Goal: Task Accomplishment & Management: Complete application form

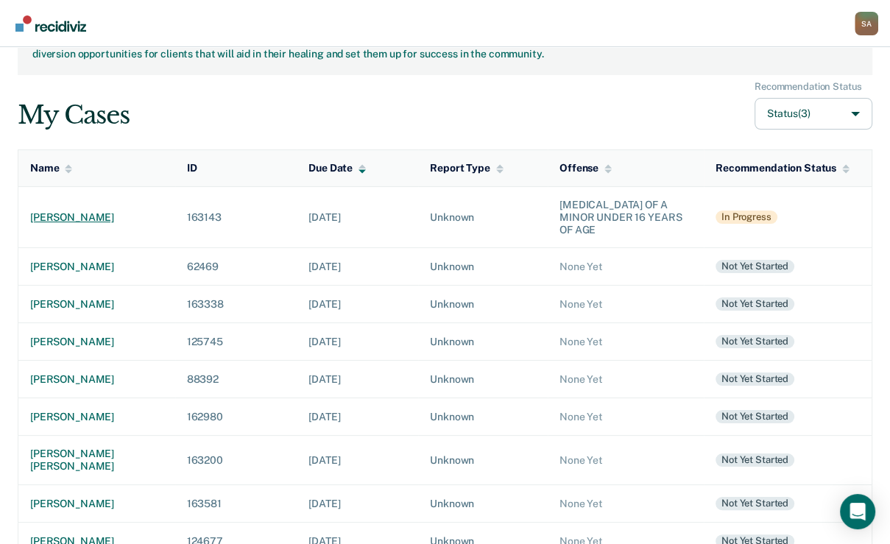
scroll to position [59, 0]
click at [67, 223] on div "[PERSON_NAME]" at bounding box center [96, 217] width 133 height 13
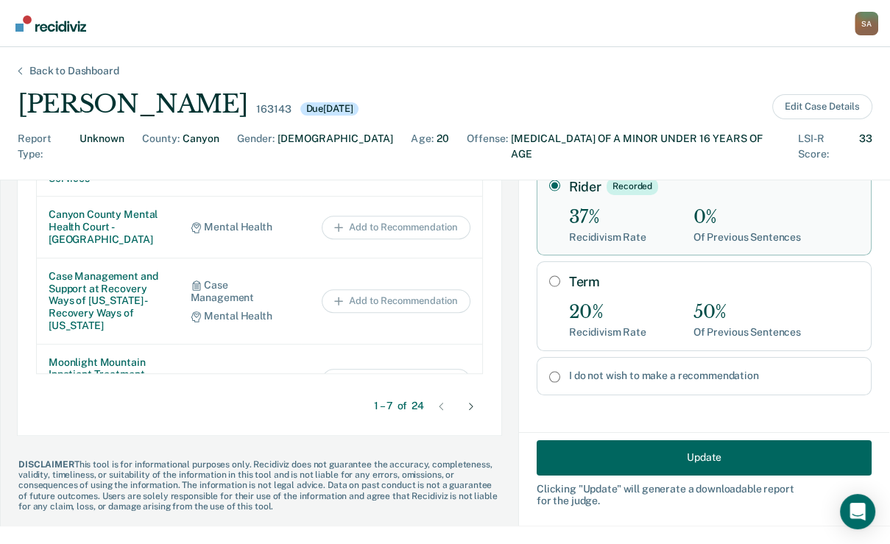
scroll to position [12, 0]
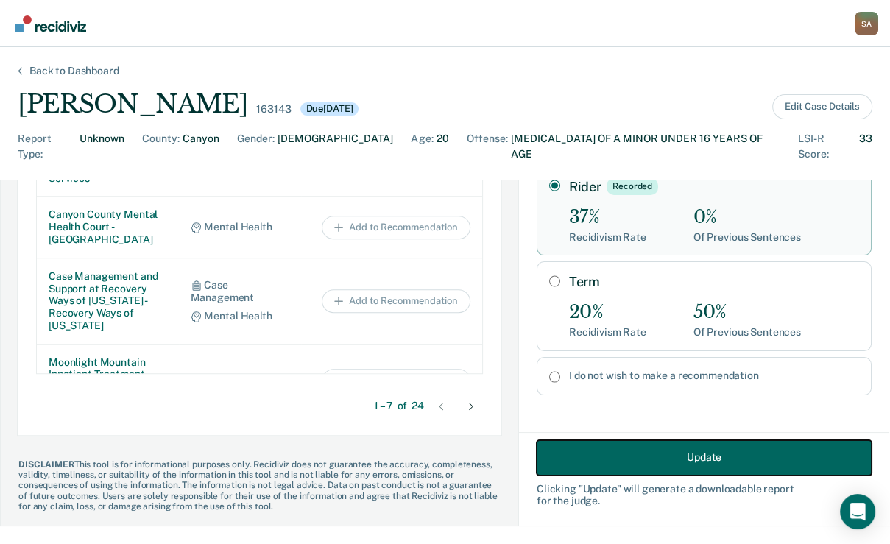
click at [628, 453] on button "Update" at bounding box center [704, 456] width 335 height 35
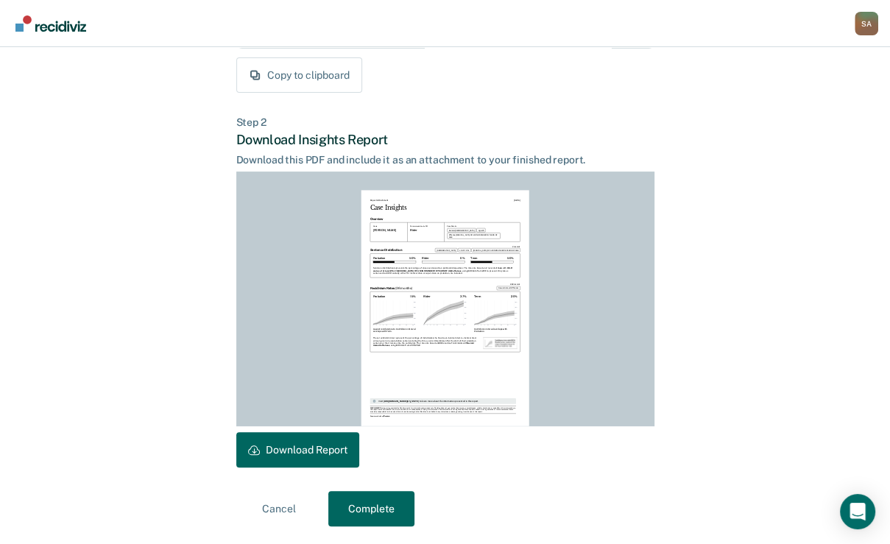
scroll to position [384, 0]
click at [386, 502] on button "Complete" at bounding box center [371, 508] width 86 height 35
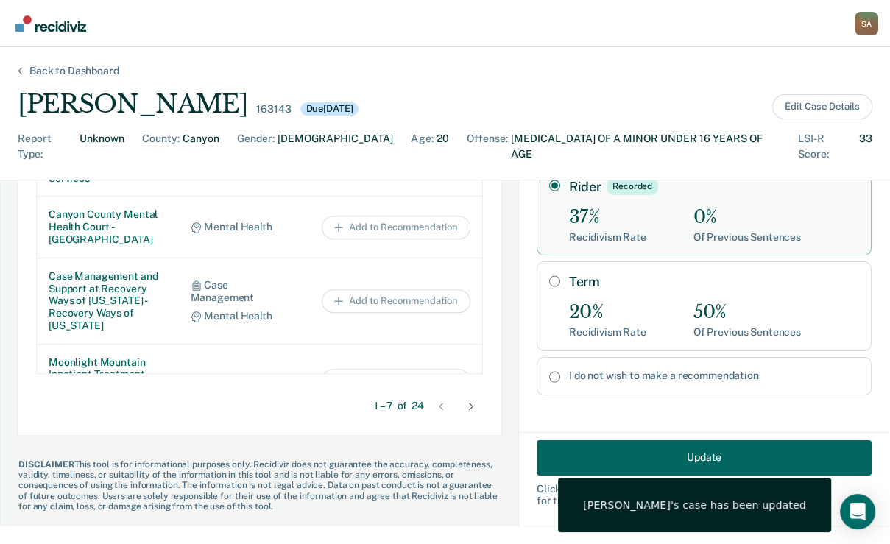
click at [855, 26] on div "S A" at bounding box center [867, 24] width 24 height 24
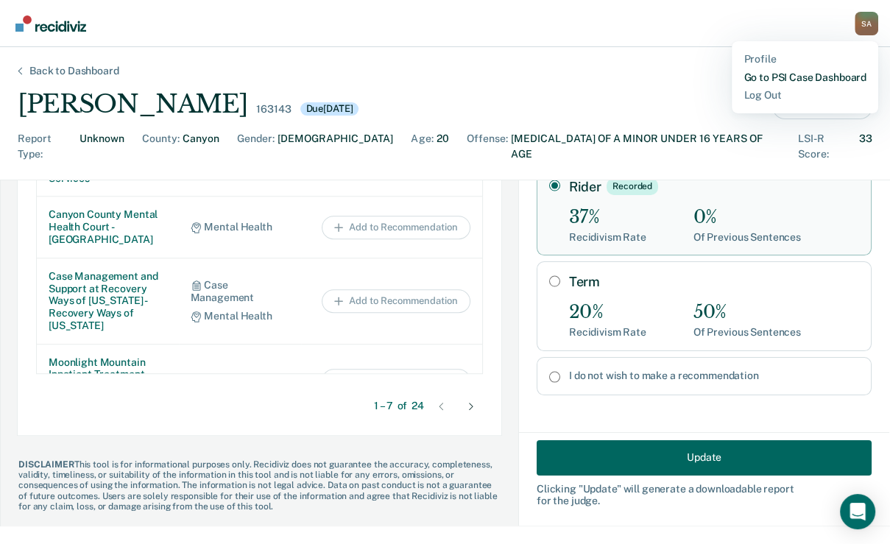
click at [743, 84] on link "Go to PSI Case Dashboard" at bounding box center [804, 77] width 123 height 13
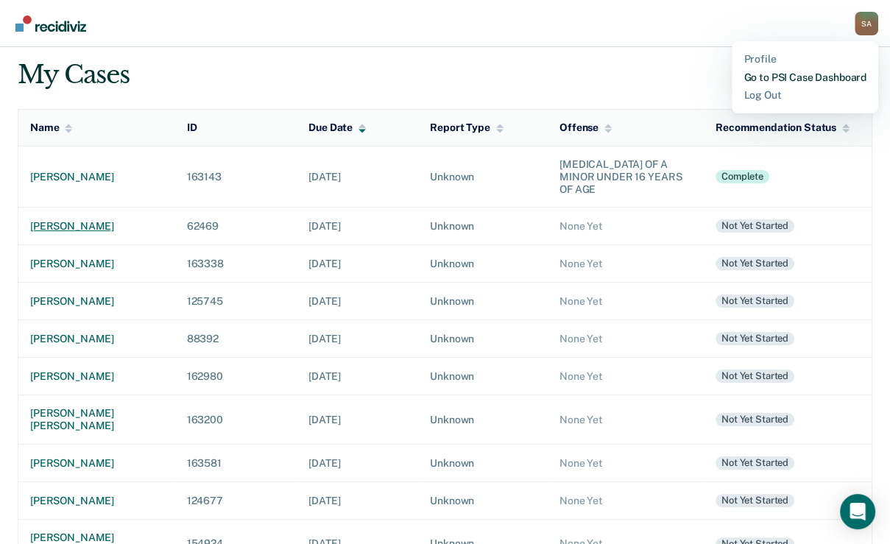
scroll to position [130, 0]
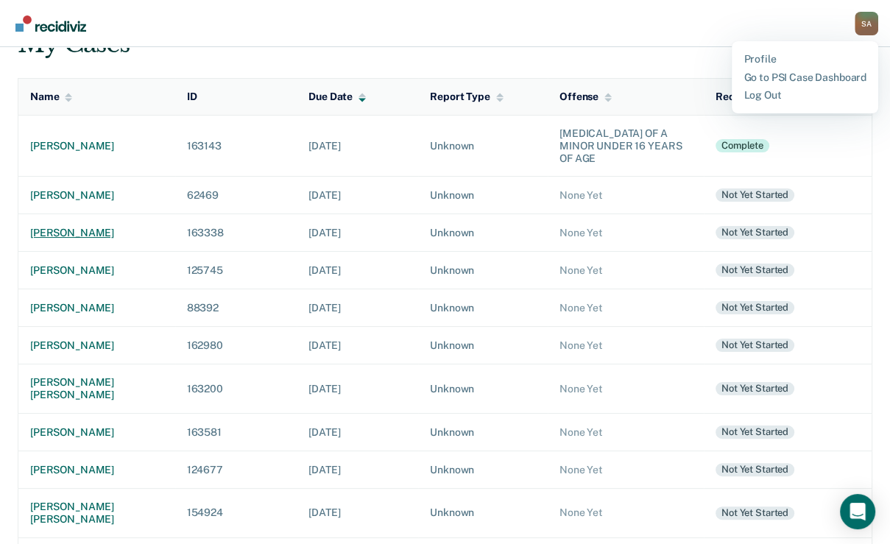
click at [92, 239] on div "[PERSON_NAME]" at bounding box center [96, 233] width 133 height 13
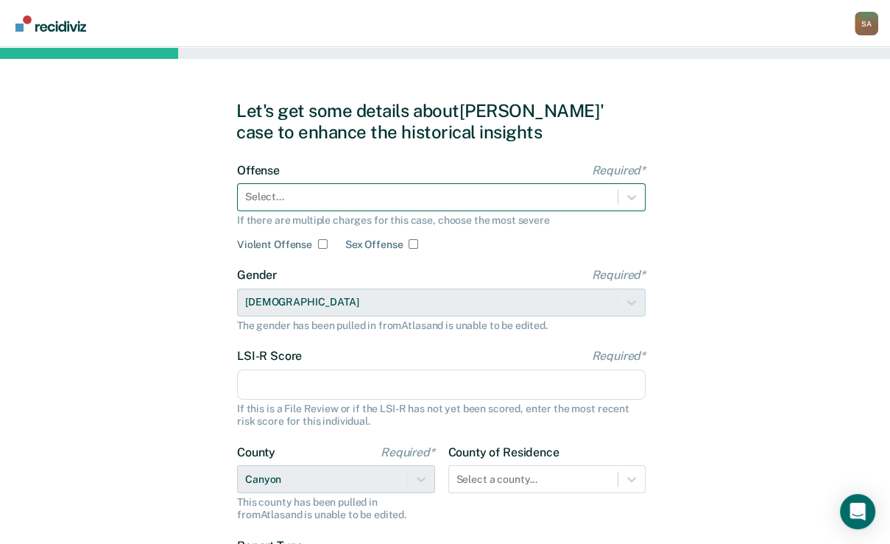
click at [359, 205] on div at bounding box center [427, 196] width 365 height 15
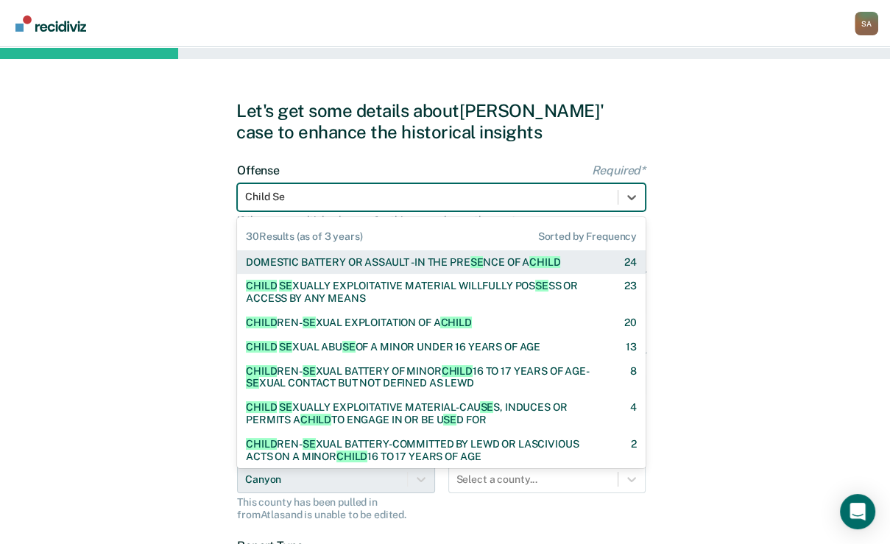
type input "Child Sex"
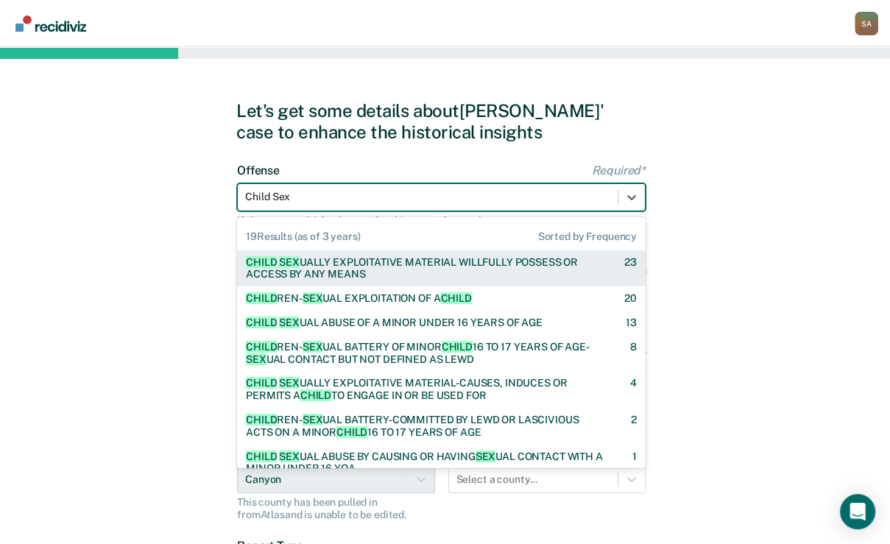
click at [359, 281] on div "CHILD SEX UALLY EXPLOITATIVE MATERIAL WILLFULLY POSSESS OR ACCESS BY ANY MEANS" at bounding box center [422, 268] width 353 height 25
checkbox input "true"
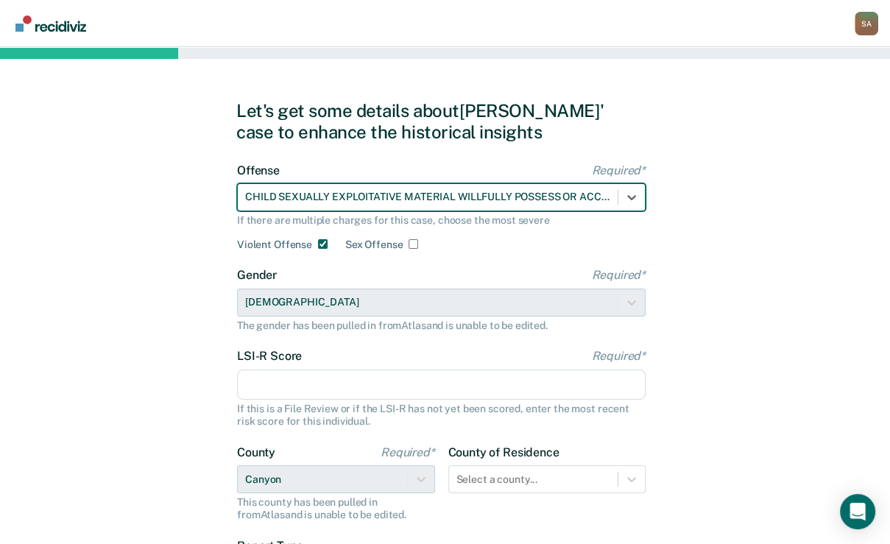
click at [296, 400] on input "LSI-R Score Required*" at bounding box center [441, 384] width 409 height 31
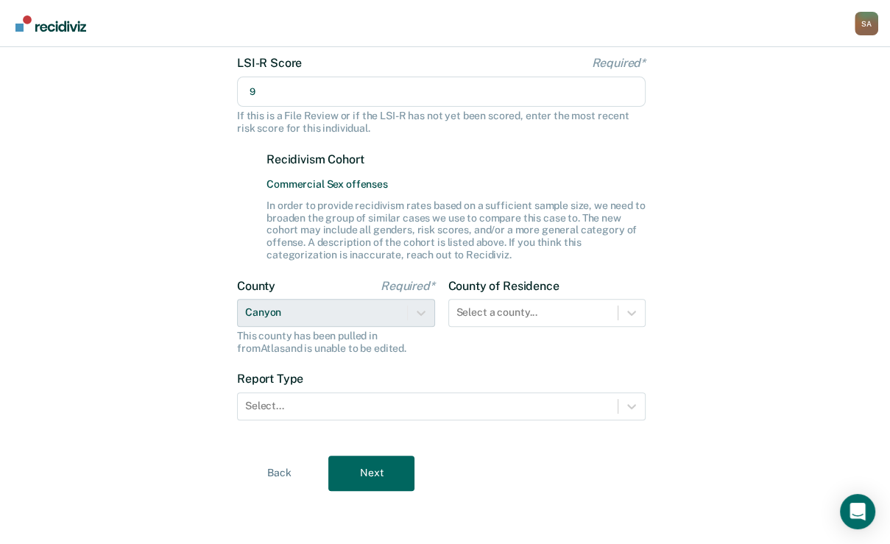
scroll to position [406, 0]
type input "9"
click at [477, 305] on div at bounding box center [533, 312] width 155 height 15
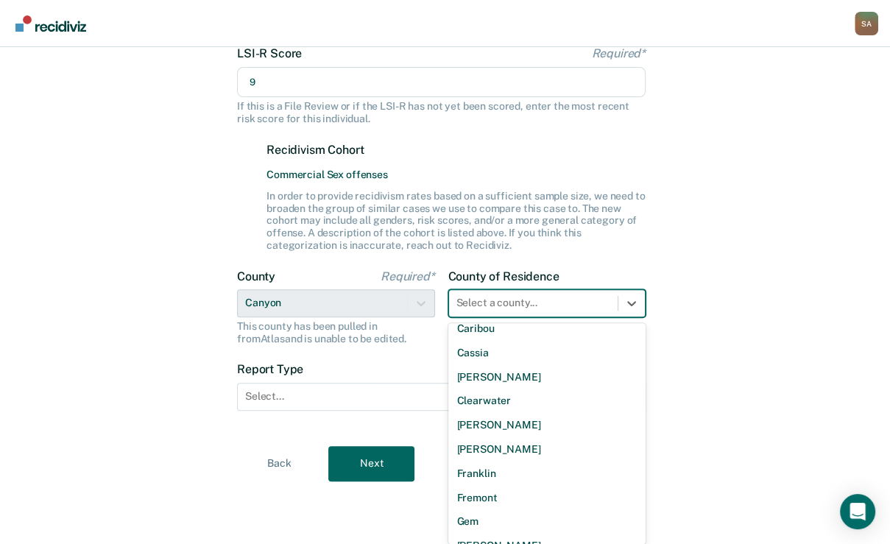
scroll to position [353, 0]
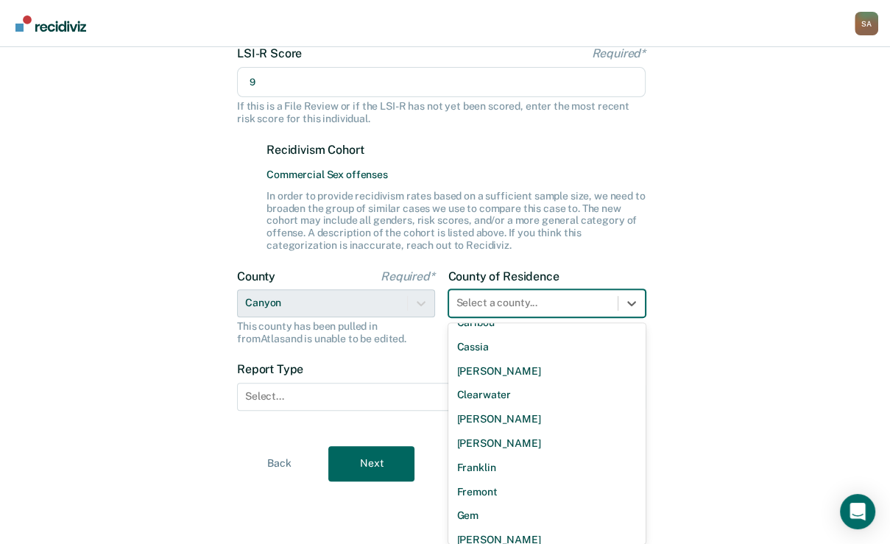
click at [471, 311] on div "Canyon" at bounding box center [547, 298] width 198 height 24
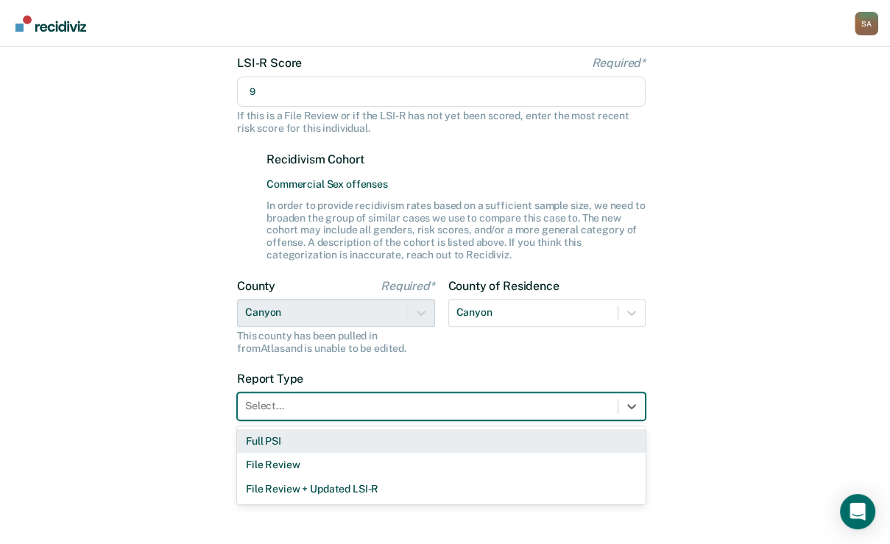
click at [400, 414] on div at bounding box center [427, 405] width 365 height 15
click at [323, 448] on div "Full PSI" at bounding box center [441, 441] width 409 height 24
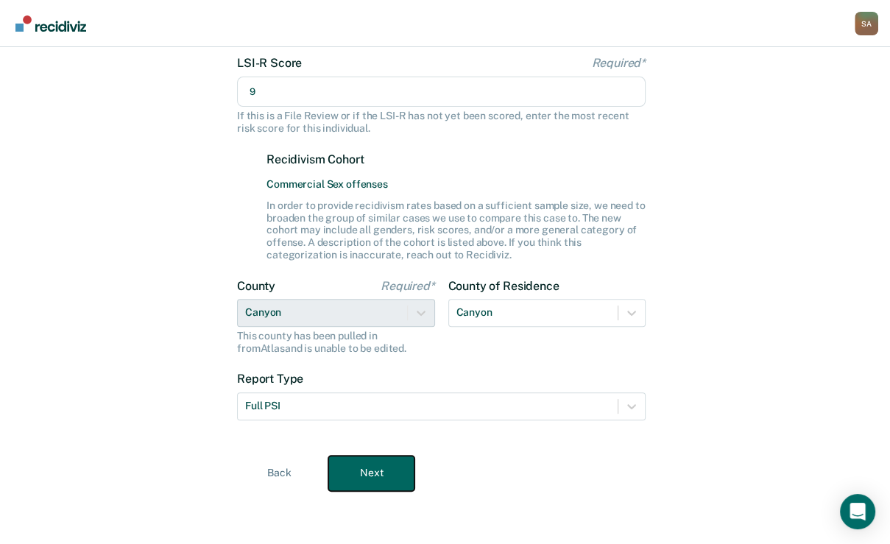
click at [370, 483] on button "Next" at bounding box center [371, 473] width 86 height 35
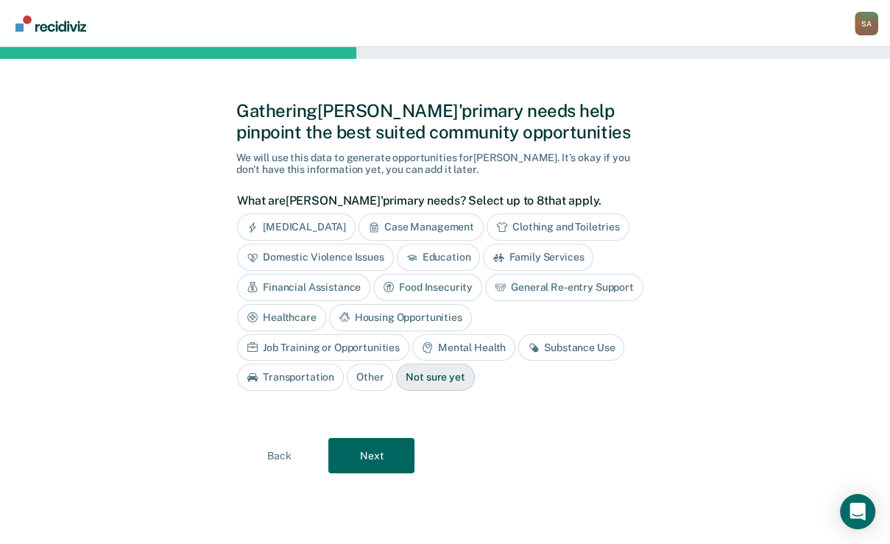
click at [485, 300] on div "General Re-entry Support" at bounding box center [564, 287] width 158 height 27
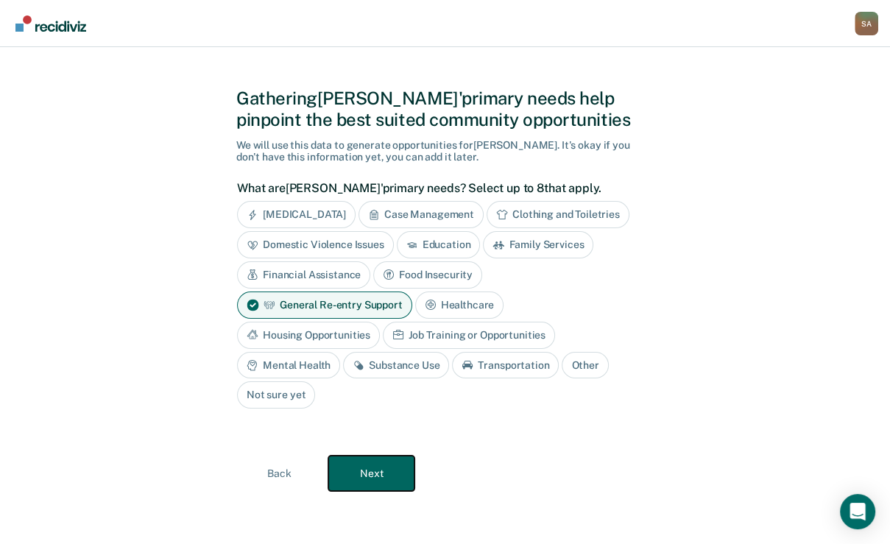
click at [391, 462] on button "Next" at bounding box center [371, 473] width 86 height 35
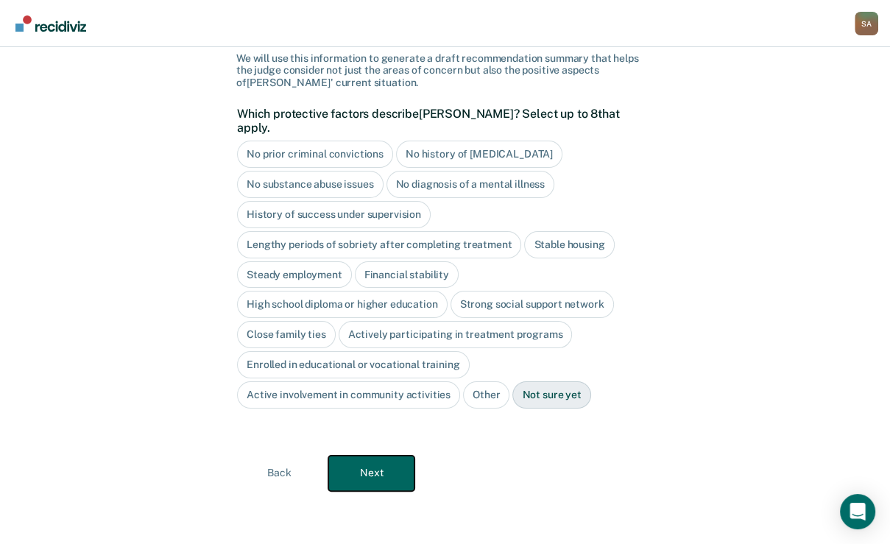
scroll to position [110, 0]
click at [352, 168] on div "No prior criminal convictions" at bounding box center [315, 154] width 156 height 27
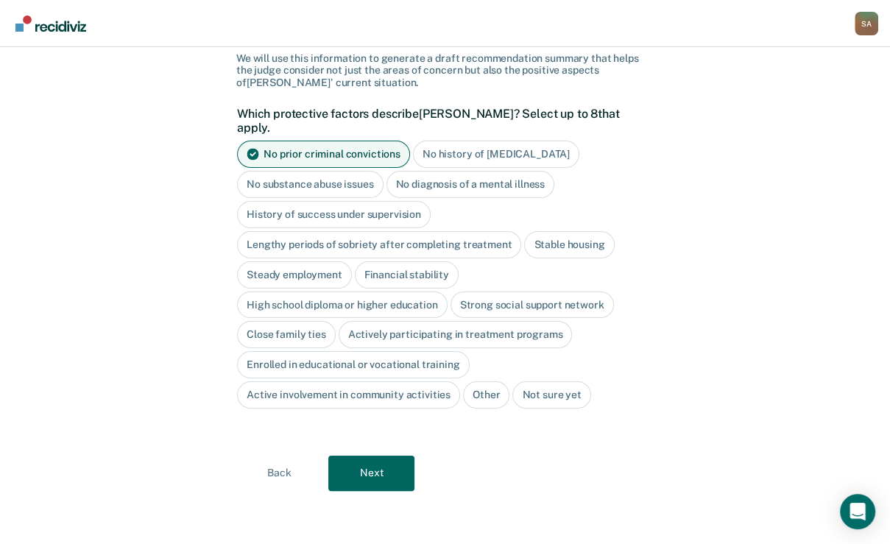
click at [474, 168] on div "No history of [MEDICAL_DATA]" at bounding box center [496, 154] width 166 height 27
click at [392, 198] on div "No diagnosis of a mental illness" at bounding box center [470, 184] width 169 height 27
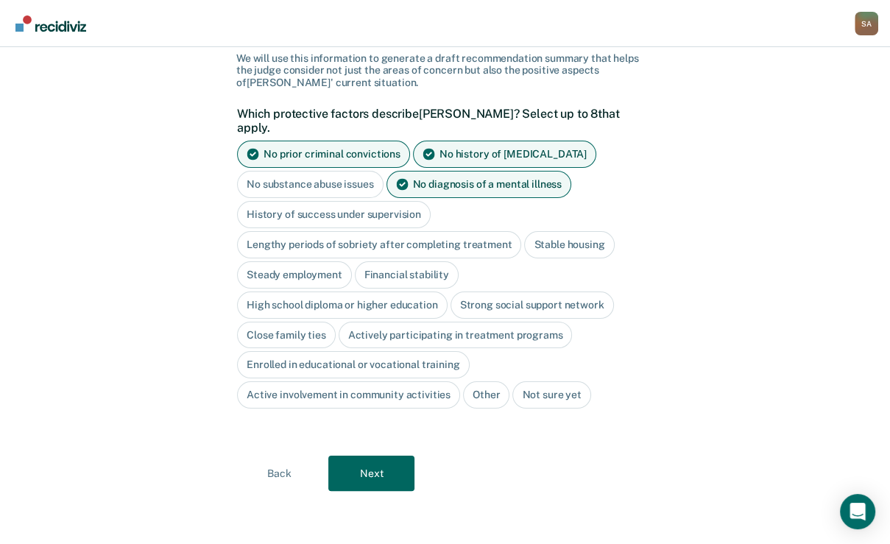
scroll to position [169, 0]
click at [524, 258] on div "Stable housing" at bounding box center [569, 244] width 90 height 27
click at [349, 491] on button "Next" at bounding box center [371, 473] width 86 height 35
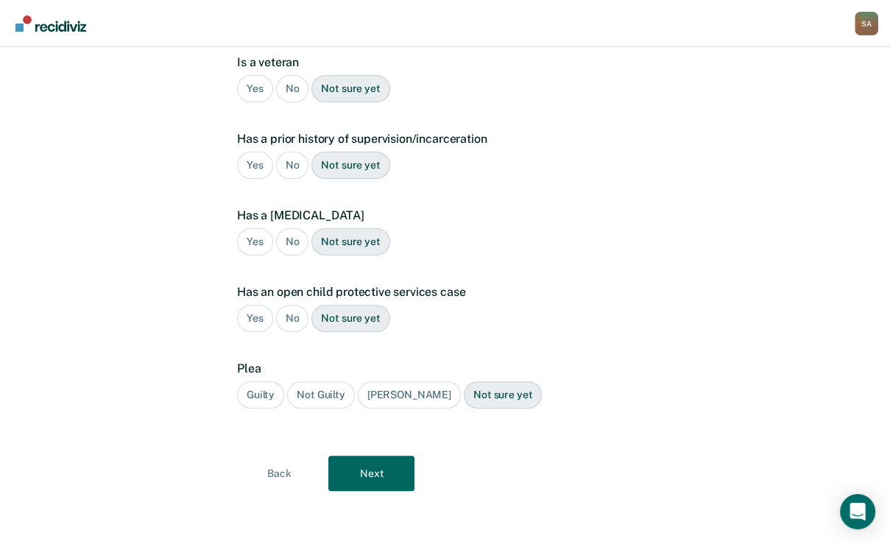
click at [271, 409] on div "Guilty" at bounding box center [260, 394] width 47 height 27
click at [342, 491] on button "Next" at bounding box center [371, 473] width 86 height 35
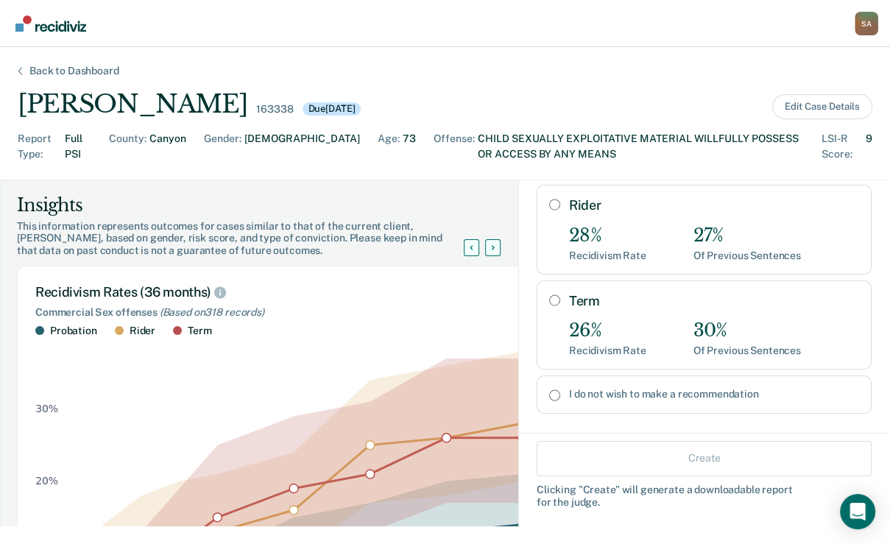
scroll to position [177, 0]
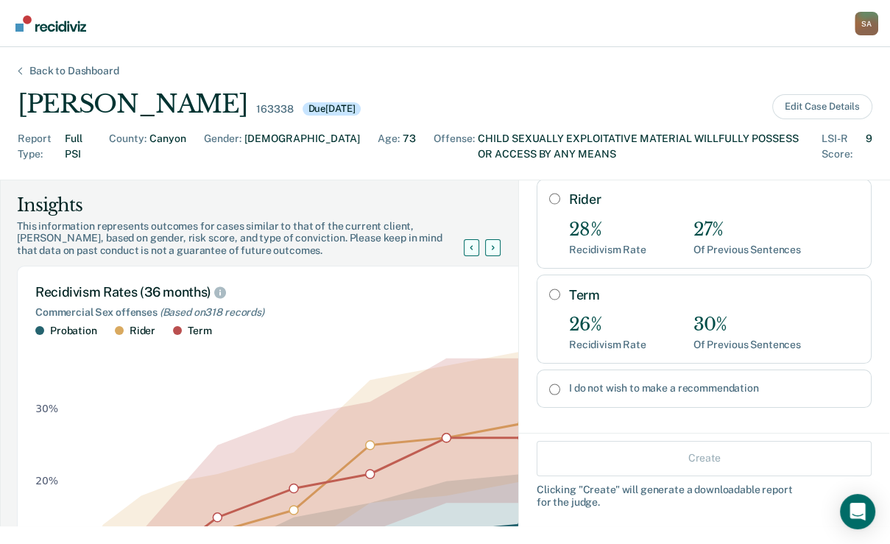
click at [546, 358] on div "Term 26% Recidivism Rate 30% Of Previous Sentences" at bounding box center [704, 319] width 335 height 89
radio input "true"
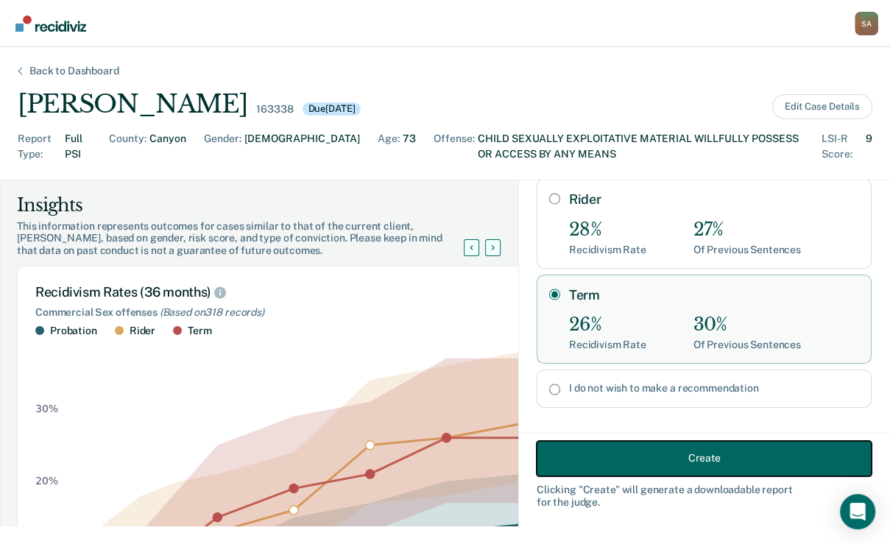
click at [612, 445] on button "Create" at bounding box center [704, 457] width 335 height 35
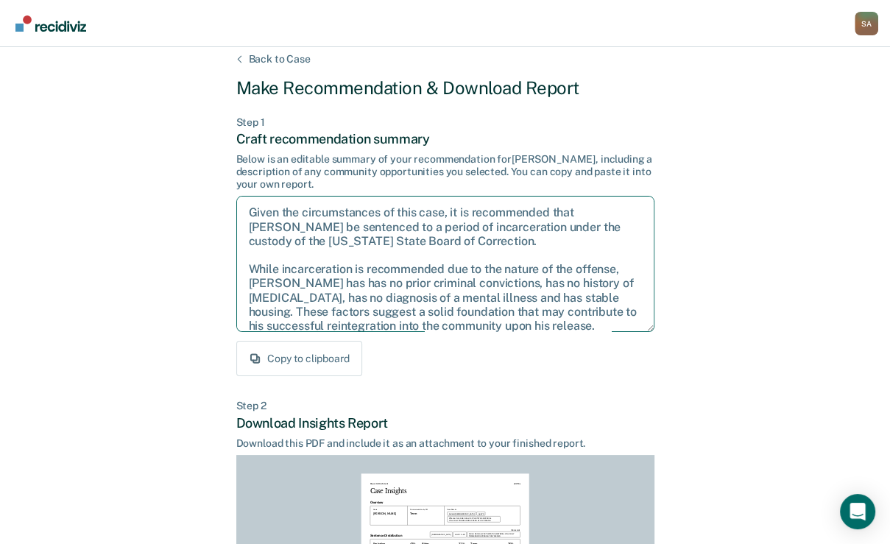
scroll to position [183, 0]
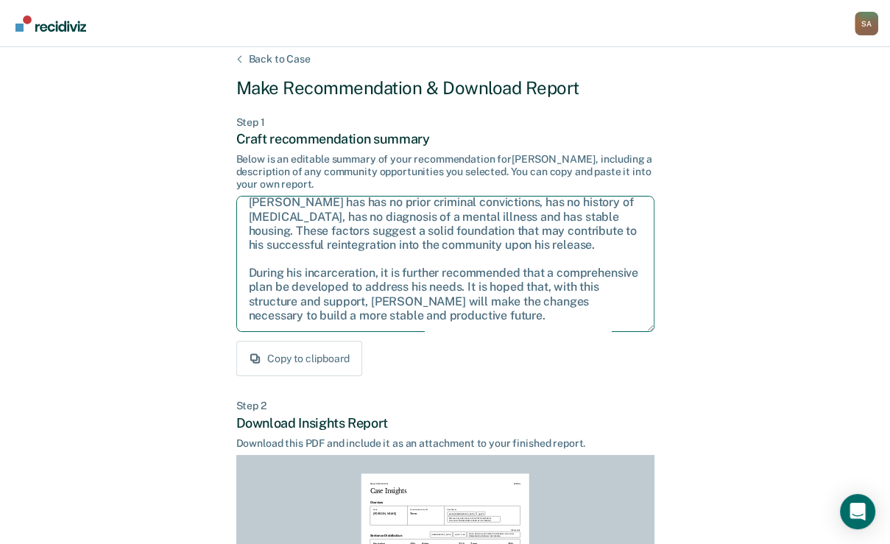
drag, startPoint x: 244, startPoint y: 274, endPoint x: 615, endPoint y: 452, distance: 411.5
click at [615, 452] on div "Back to Case Make Recommendation & Download Report Step 1 Craft recommendation …" at bounding box center [445, 431] width 418 height 757
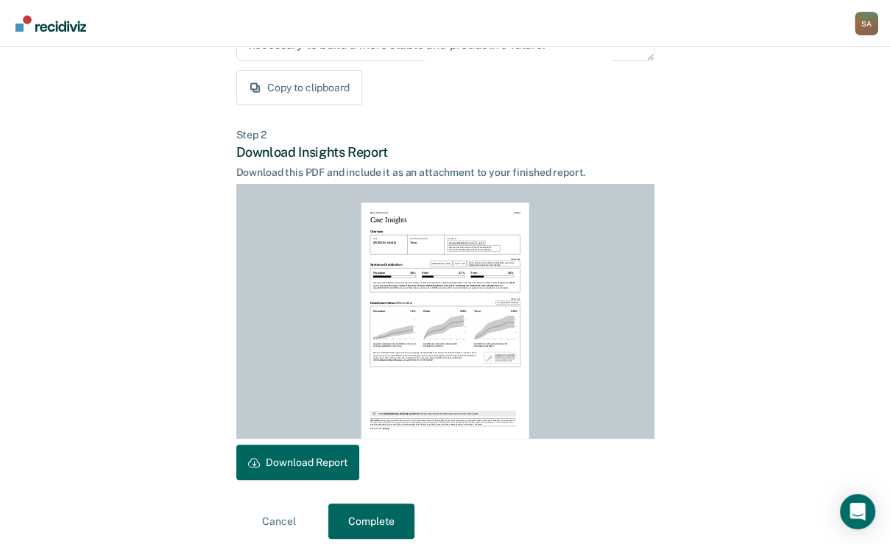
scroll to position [384, 0]
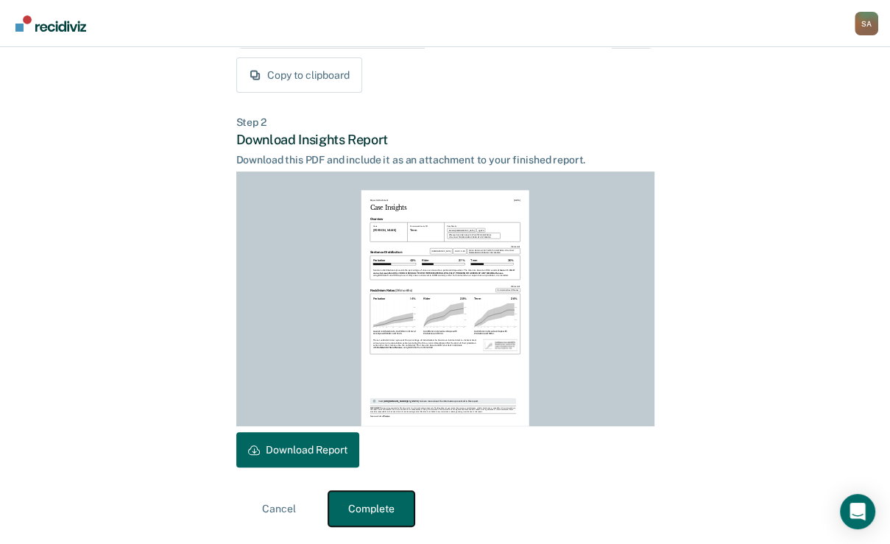
click at [365, 509] on button "Complete" at bounding box center [371, 508] width 86 height 35
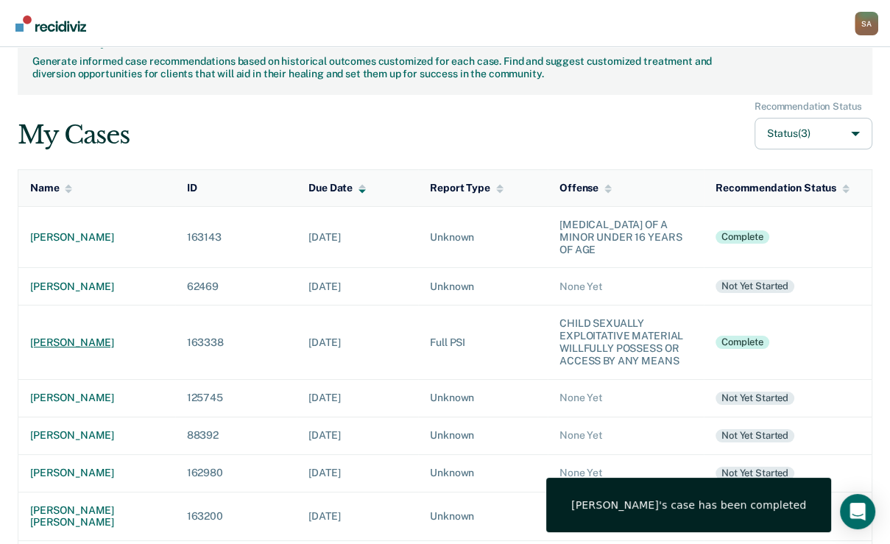
scroll to position [118, 0]
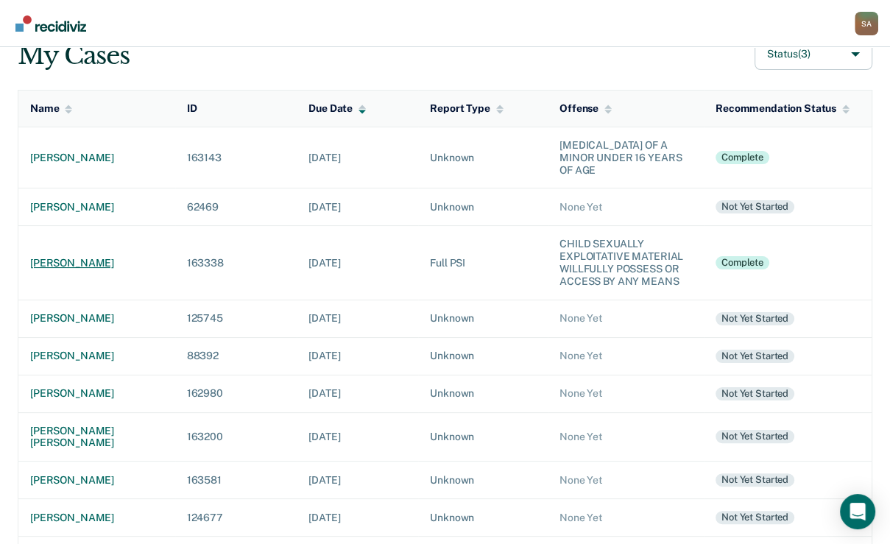
click at [82, 269] on div "[PERSON_NAME]" at bounding box center [96, 263] width 133 height 13
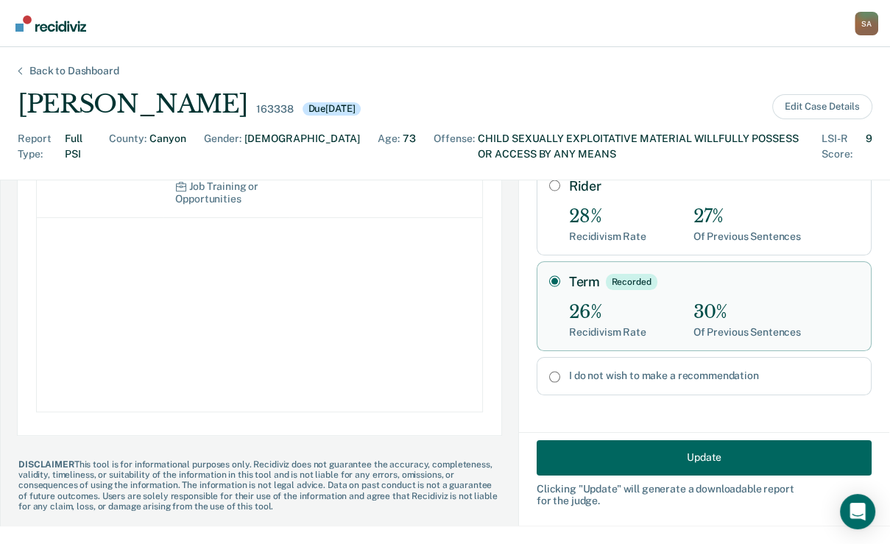
scroll to position [986, 0]
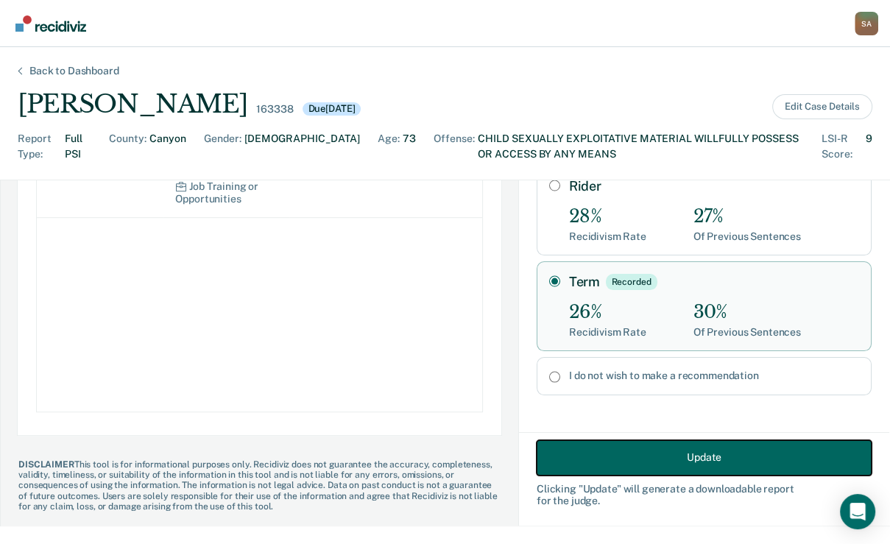
click at [701, 458] on button "Update" at bounding box center [704, 456] width 335 height 35
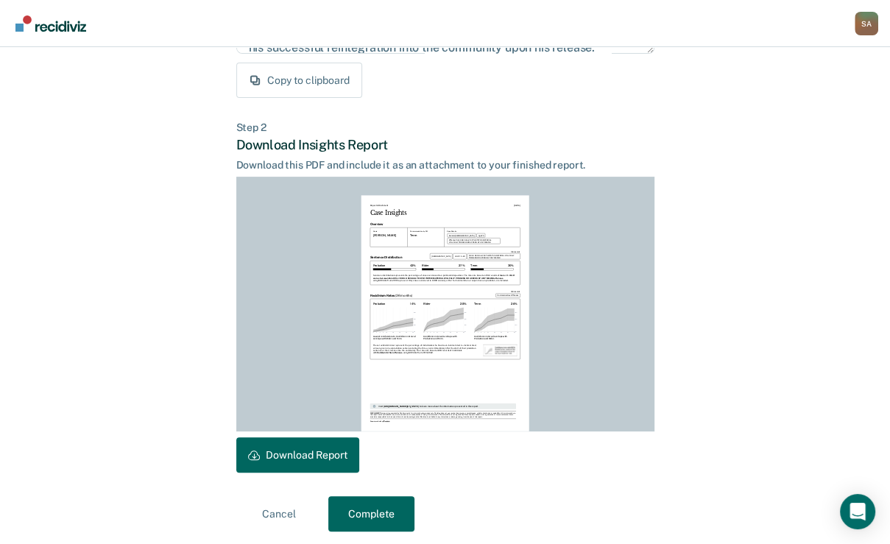
scroll to position [384, 0]
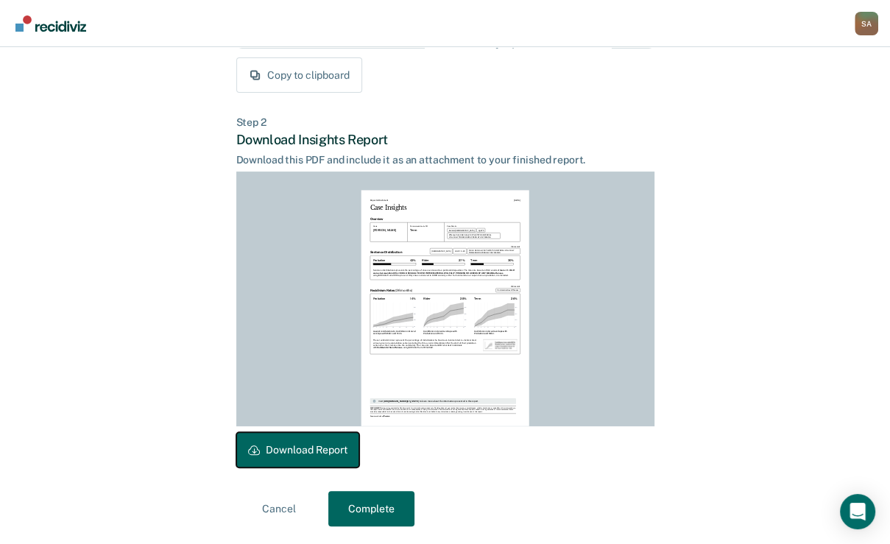
click at [359, 455] on button "Download Report" at bounding box center [297, 449] width 123 height 35
